Goal: Check status: Check status

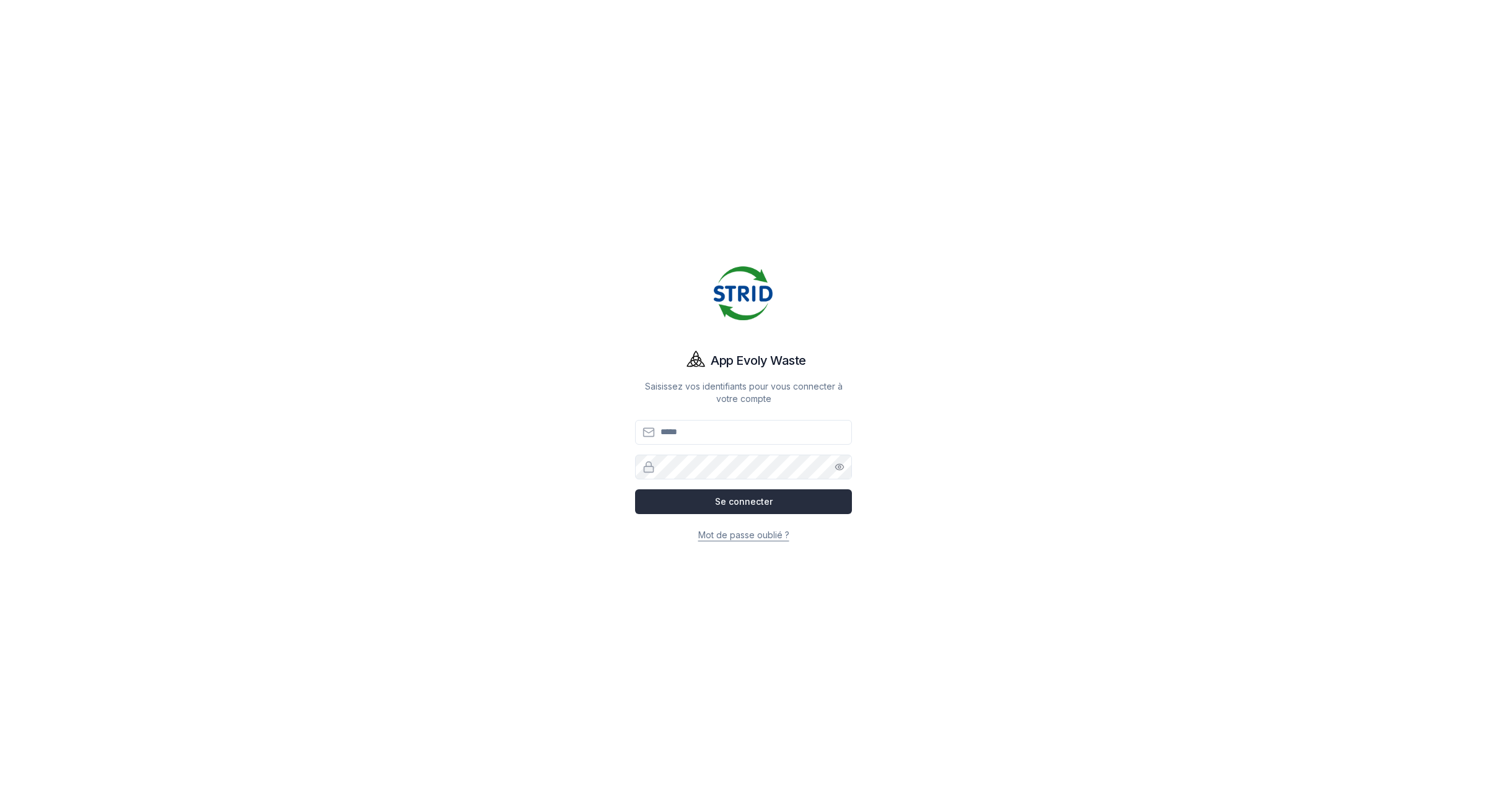
type input "**********"
click at [731, 499] on button "Se connecter" at bounding box center [743, 501] width 217 height 25
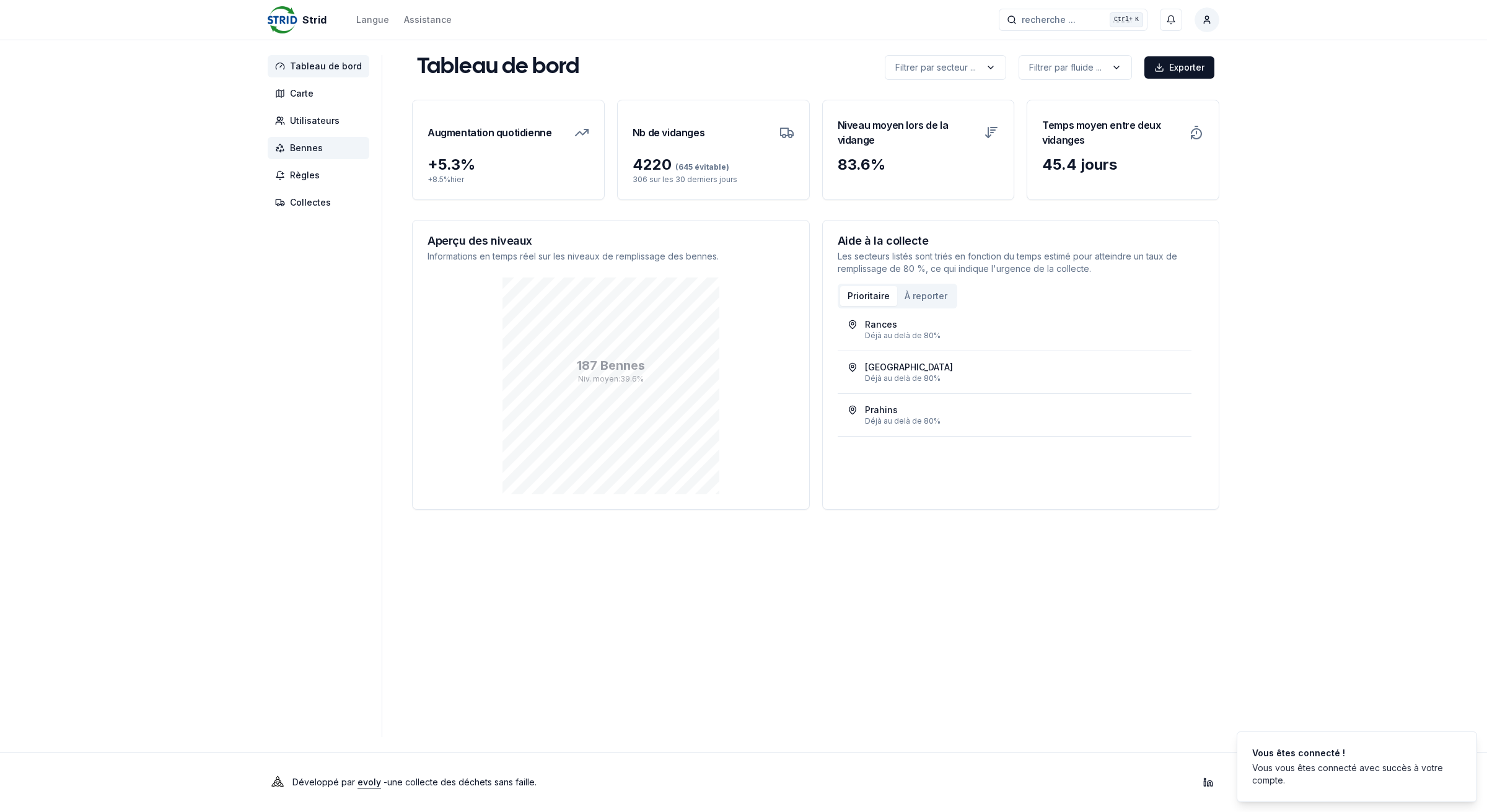
click at [297, 145] on span "Bennes" at bounding box center [306, 148] width 33 height 12
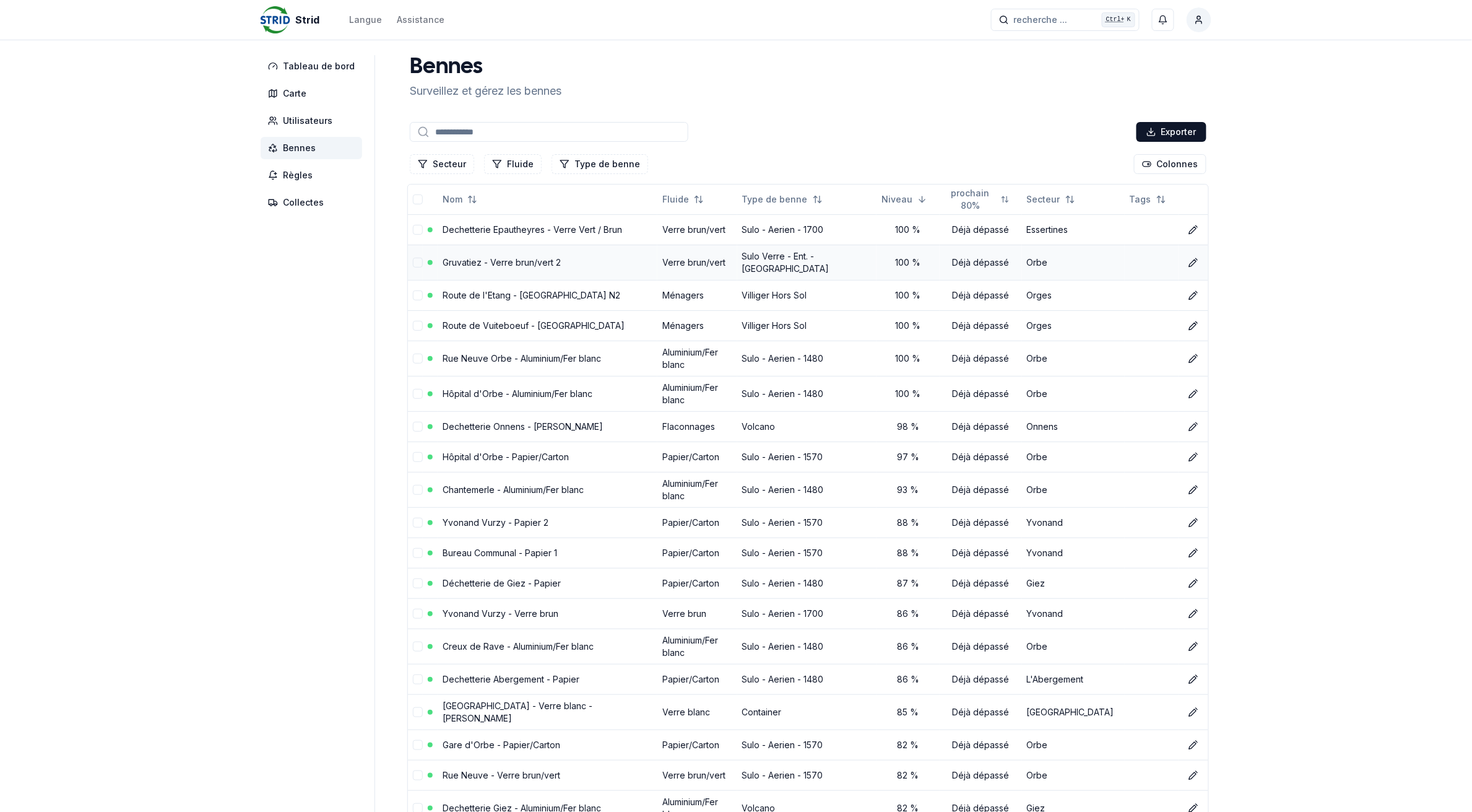
click at [463, 260] on link "Gruvatiez - Verre brun/vert 2" at bounding box center [502, 263] width 118 height 11
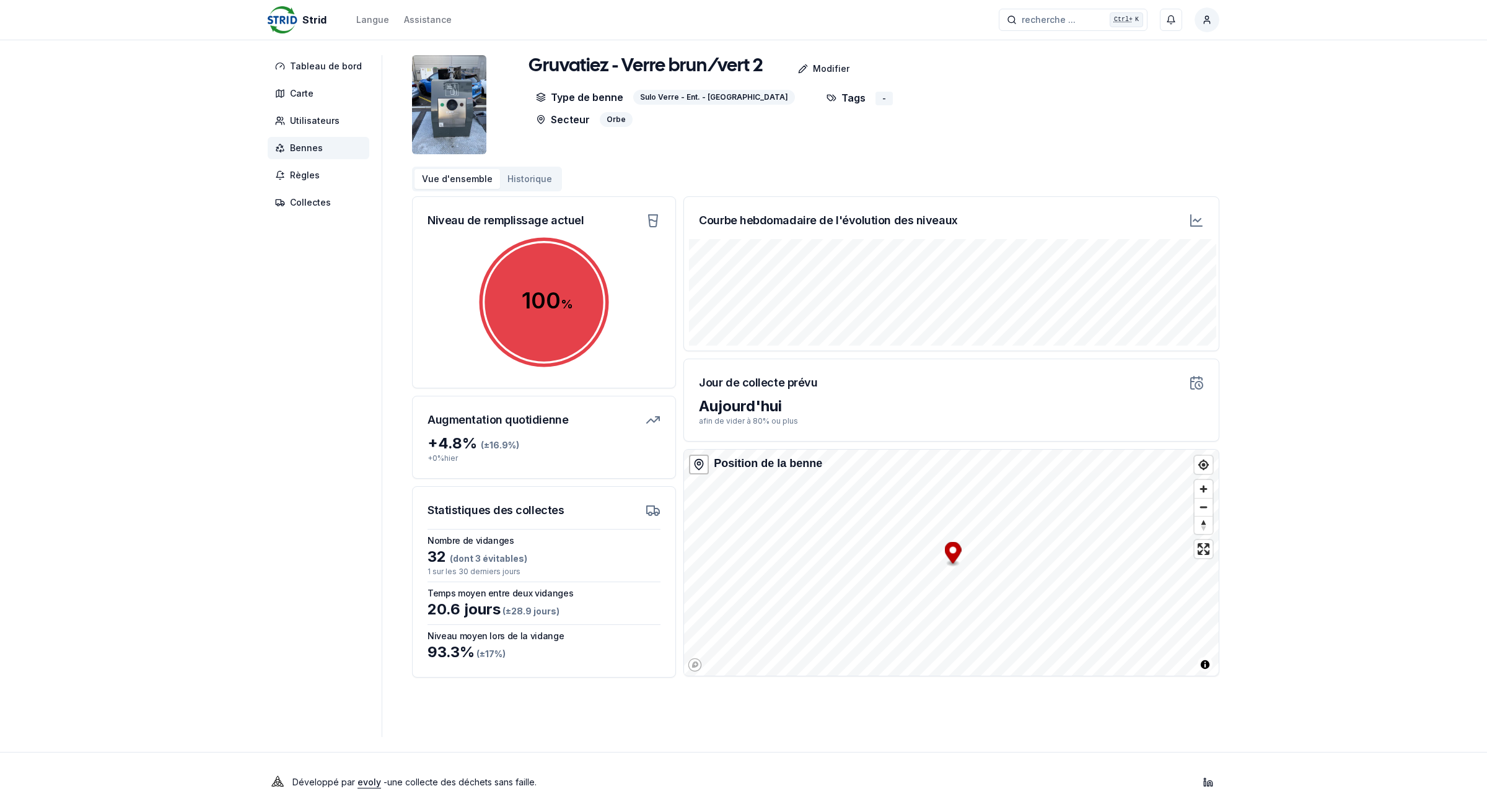
click at [513, 180] on button "Historique" at bounding box center [530, 178] width 60 height 20
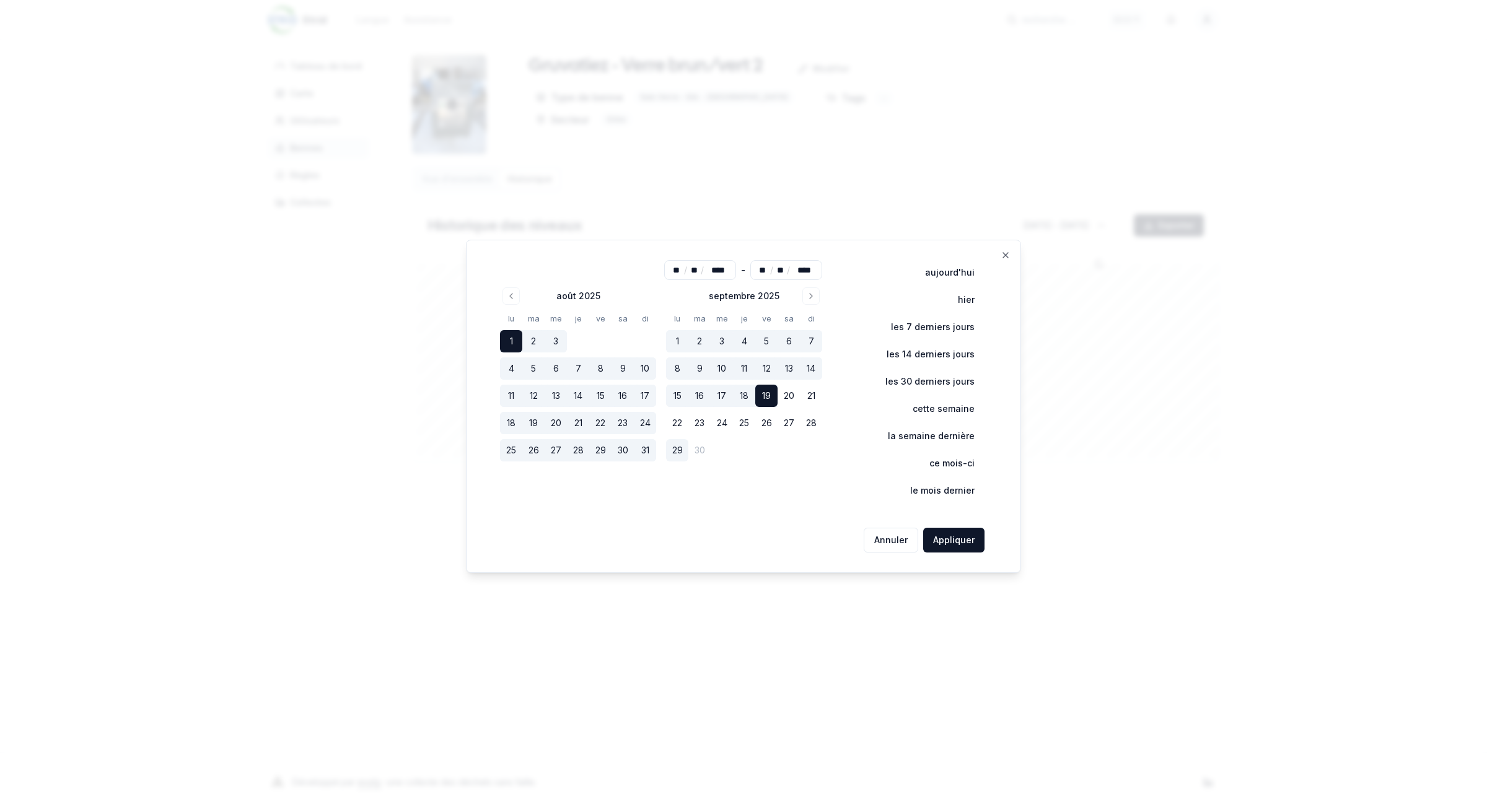
click at [997, 225] on div at bounding box center [743, 406] width 1487 height 812
click at [679, 450] on button "29" at bounding box center [677, 450] width 22 height 22
type input "**"
click at [967, 537] on button "Appliquer" at bounding box center [954, 540] width 61 height 25
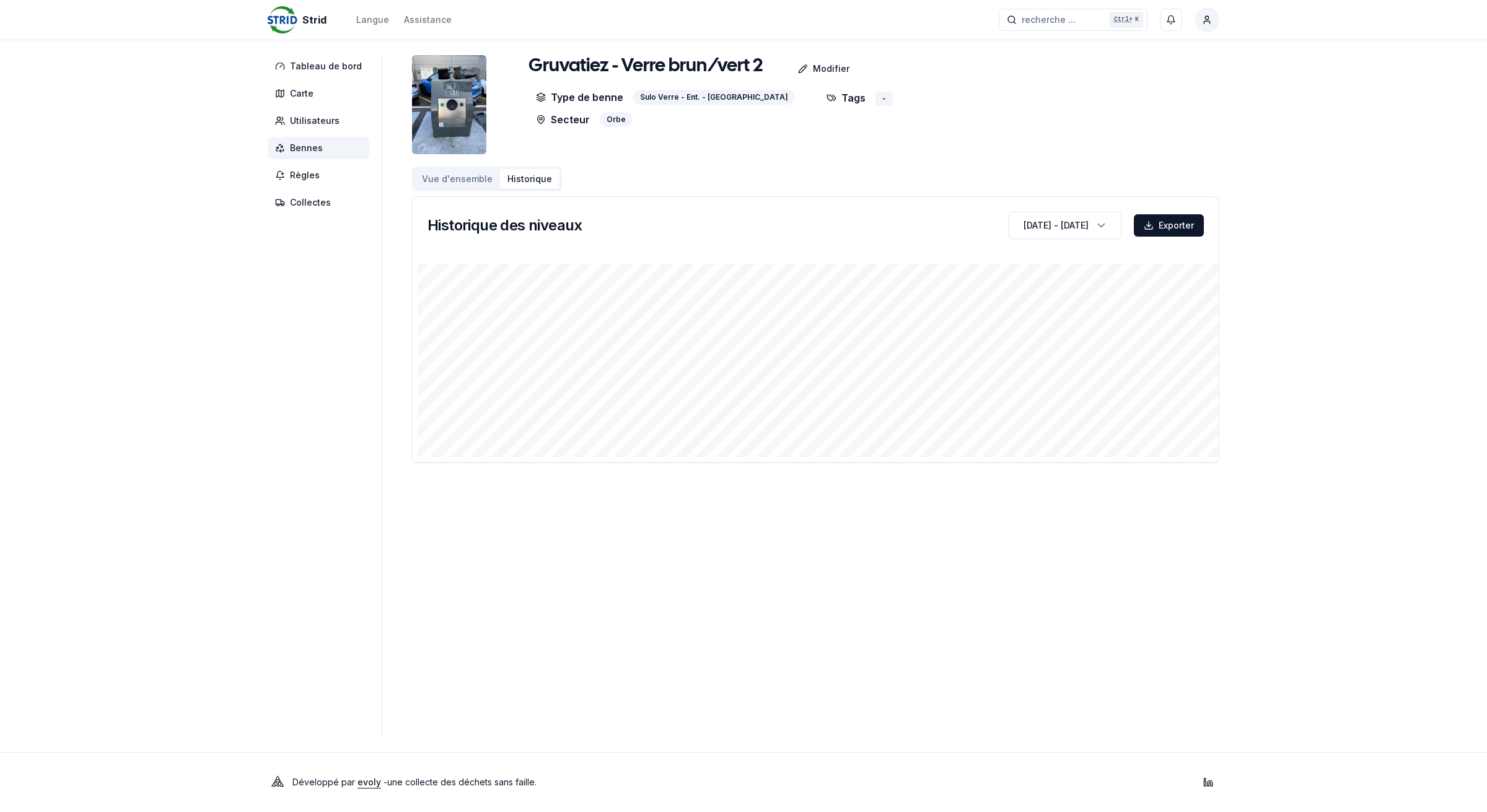
click at [325, 149] on span "Bennes" at bounding box center [318, 148] width 102 height 22
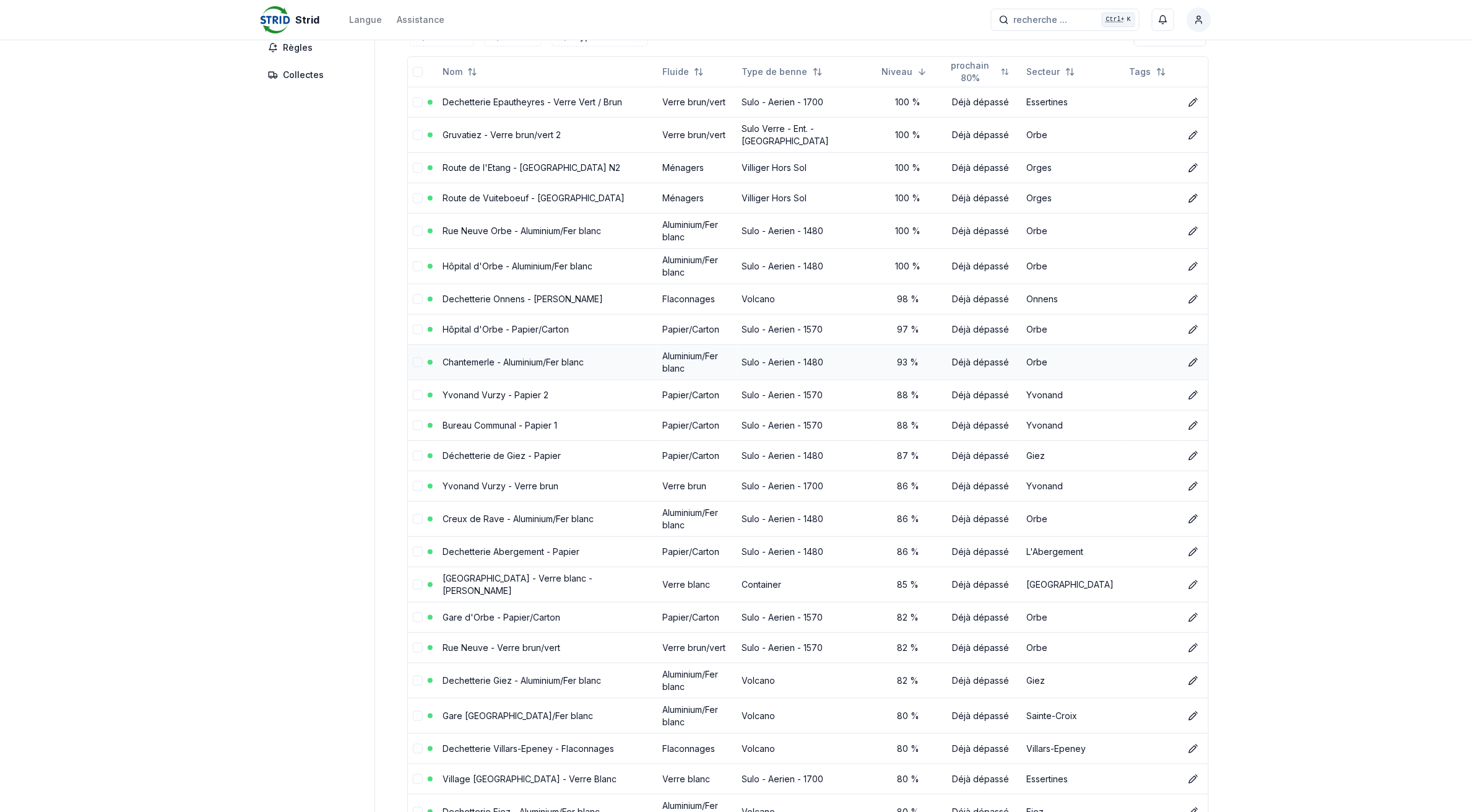
scroll to position [155, 0]
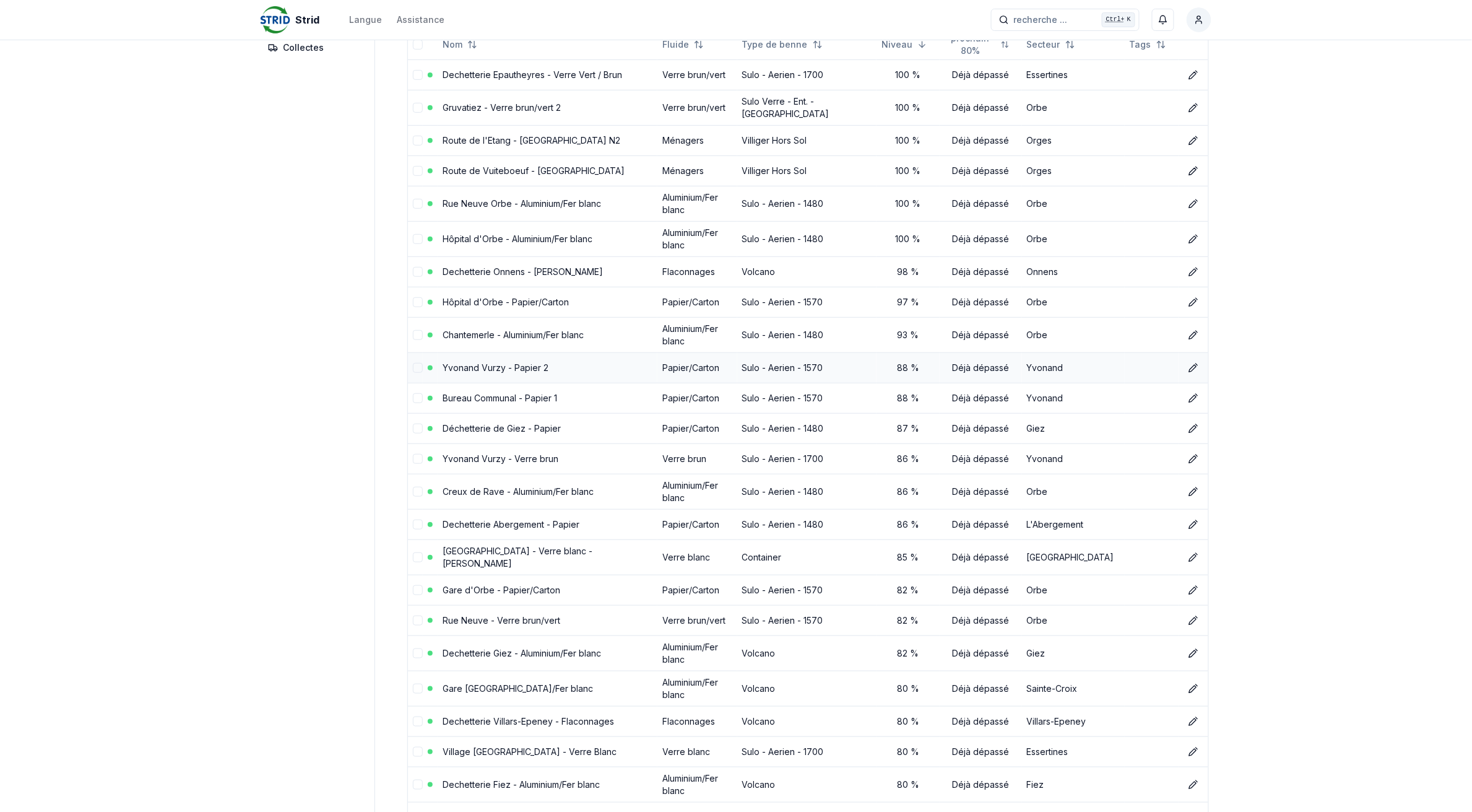
click at [514, 368] on link "Yvonand Vurzy - Papier 2" at bounding box center [496, 368] width 106 height 11
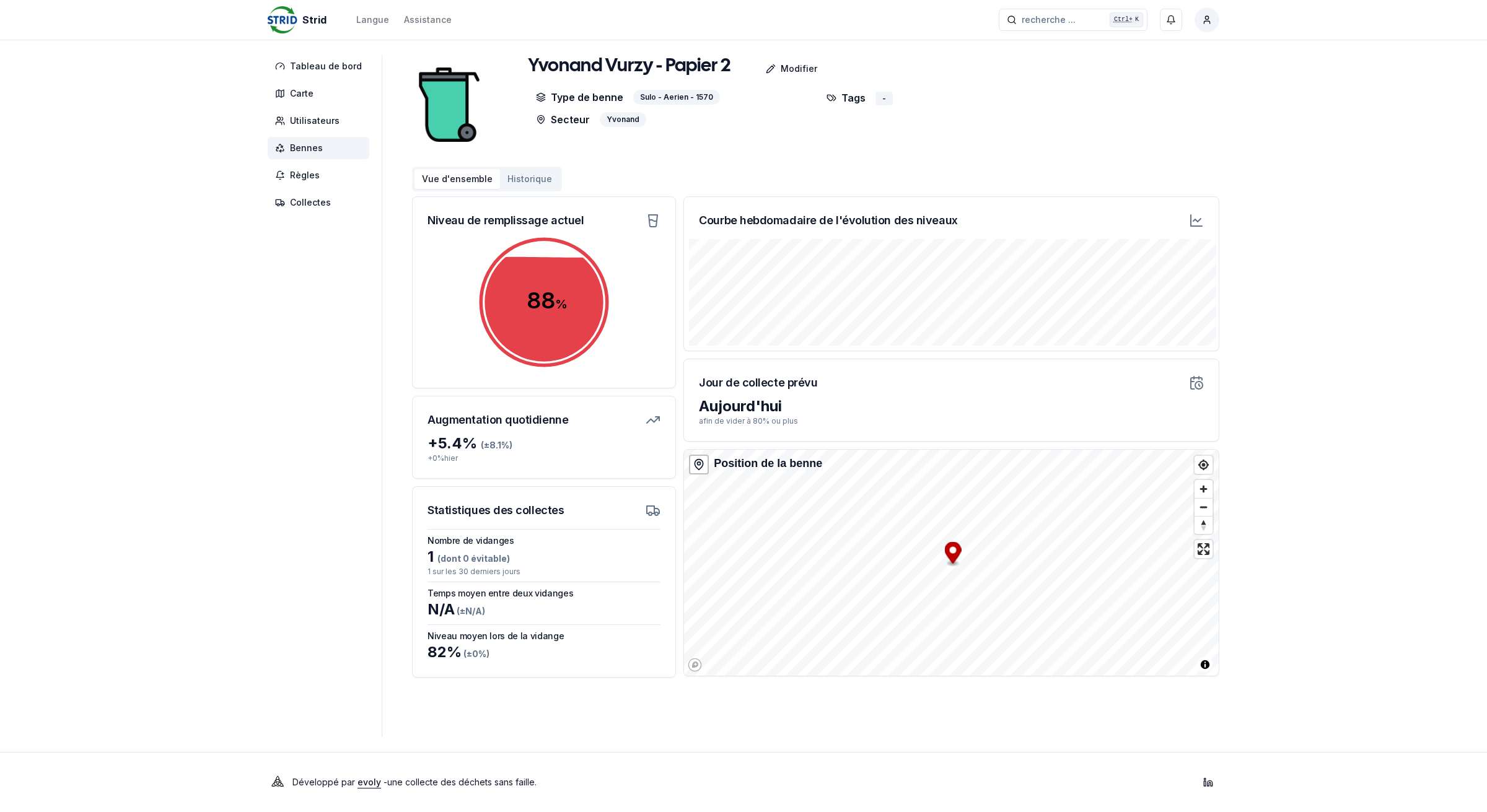
click at [320, 149] on span "Bennes" at bounding box center [306, 148] width 33 height 12
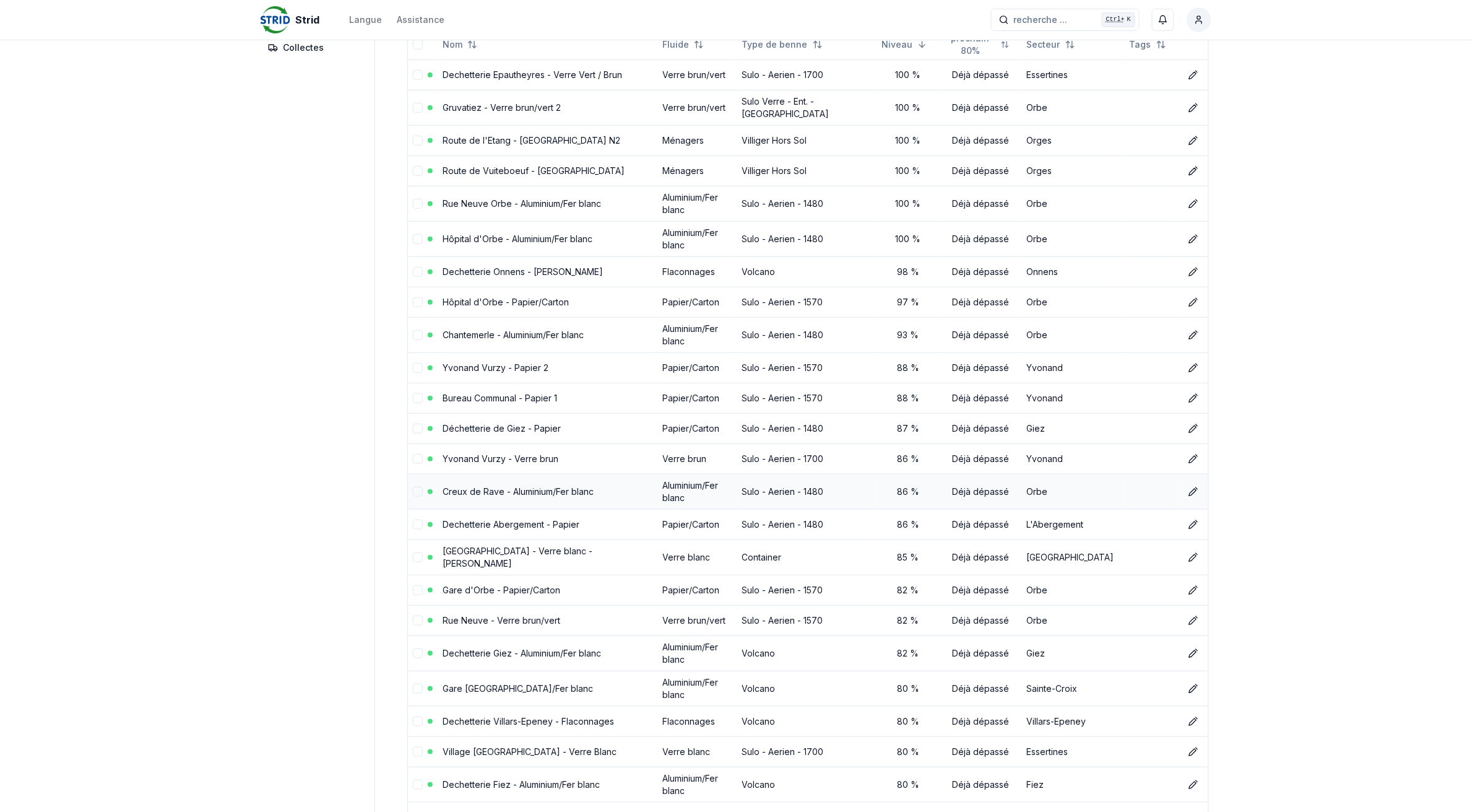
scroll to position [232, 0]
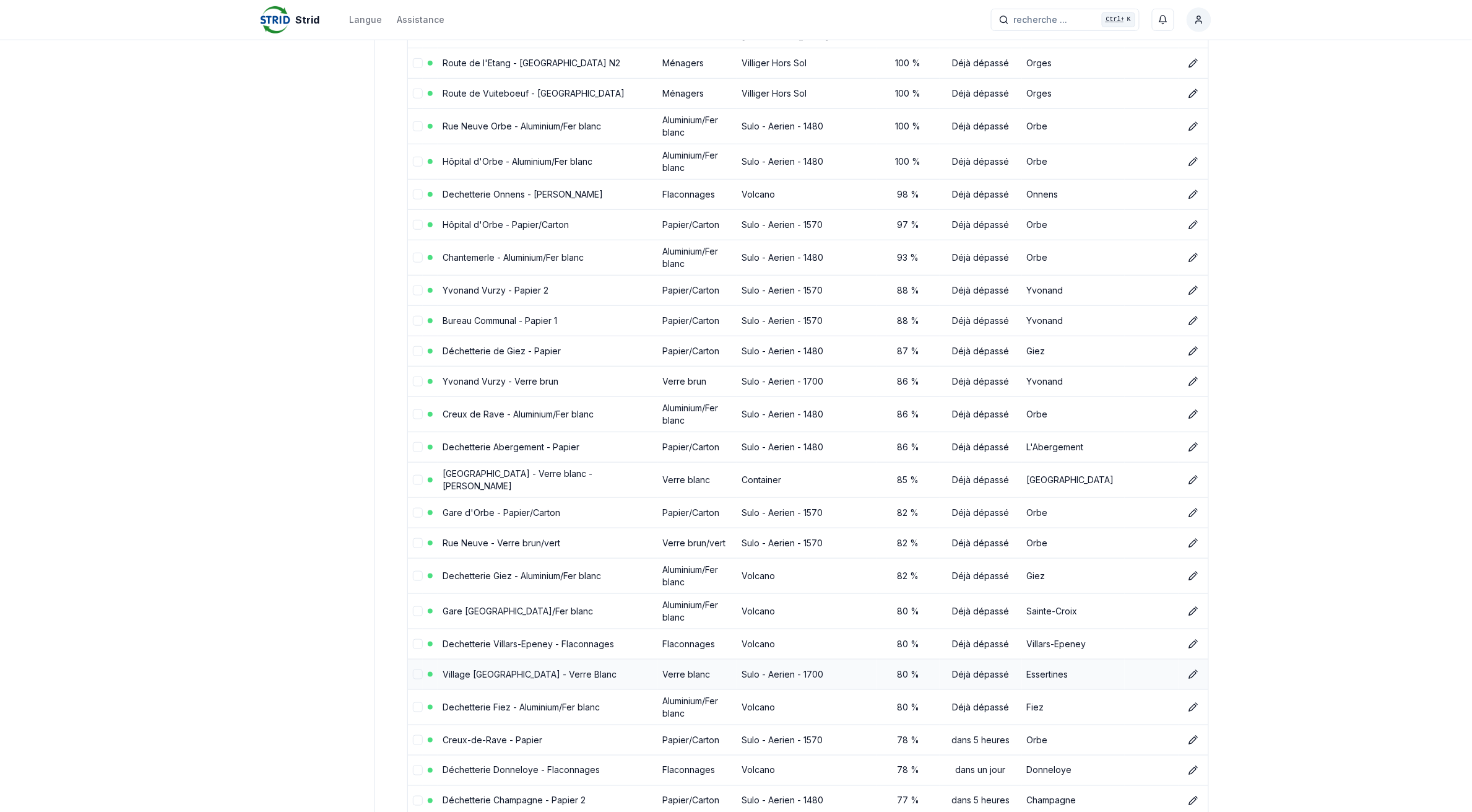
click at [511, 669] on link "Village [GEOGRAPHIC_DATA] - Verre Blanc" at bounding box center [530, 674] width 174 height 11
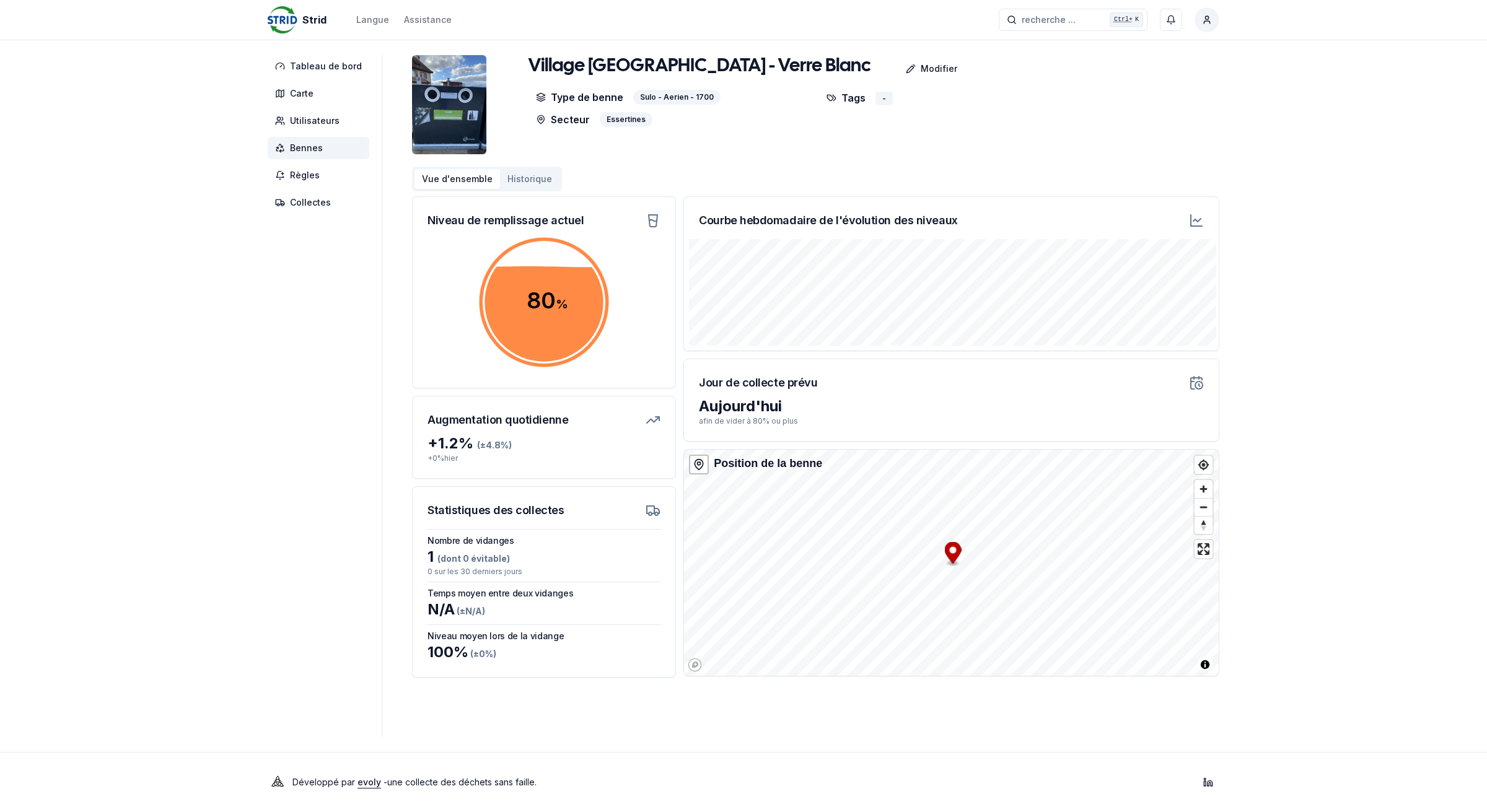
click at [303, 146] on span "Bennes" at bounding box center [306, 148] width 33 height 12
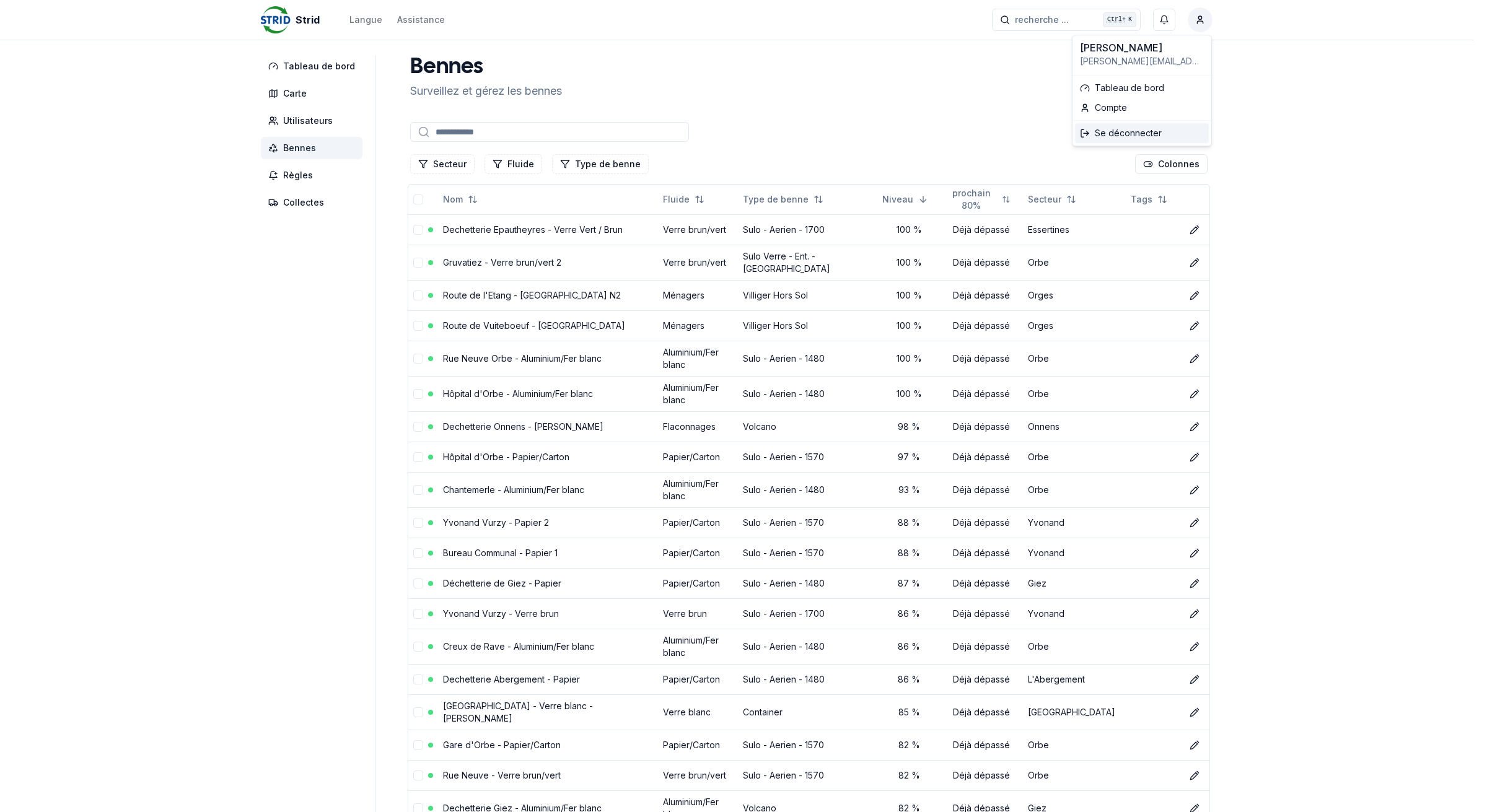
click at [1137, 134] on div "Se déconnecter" at bounding box center [1142, 133] width 134 height 20
